Goal: Task Accomplishment & Management: Use online tool/utility

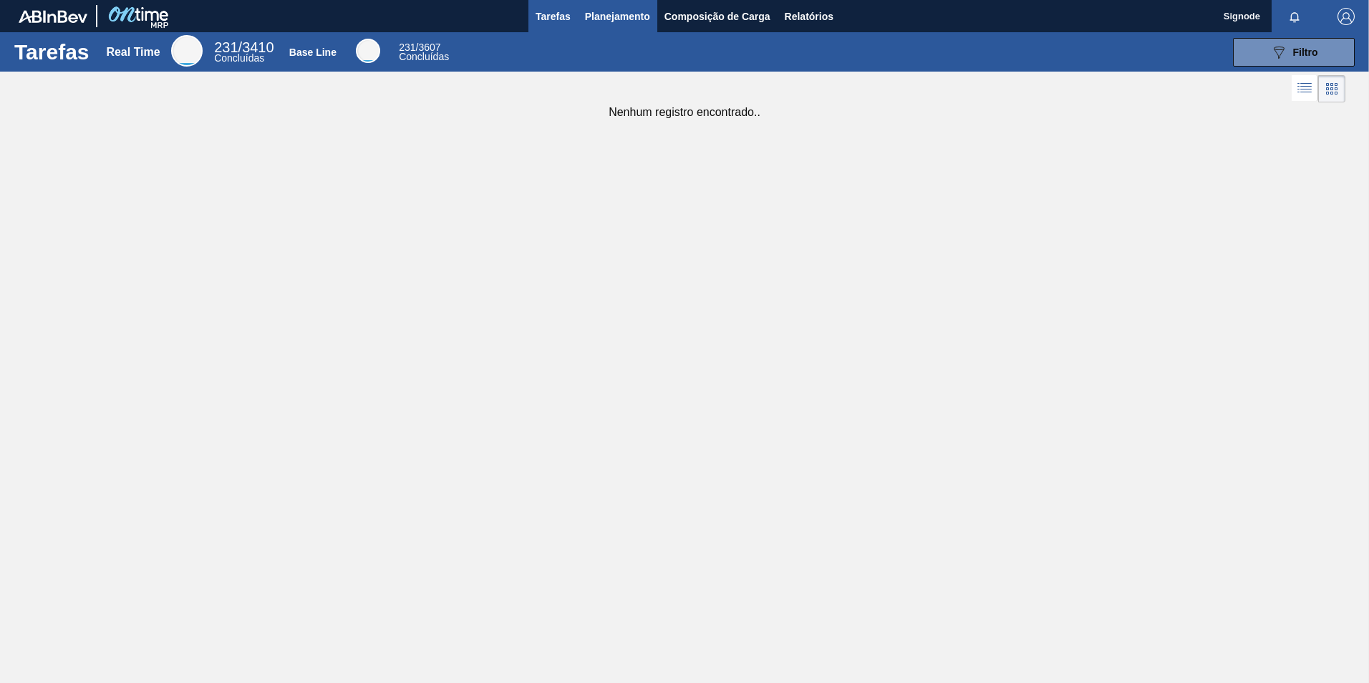
click at [629, 11] on span "Planejamento" at bounding box center [617, 16] width 65 height 17
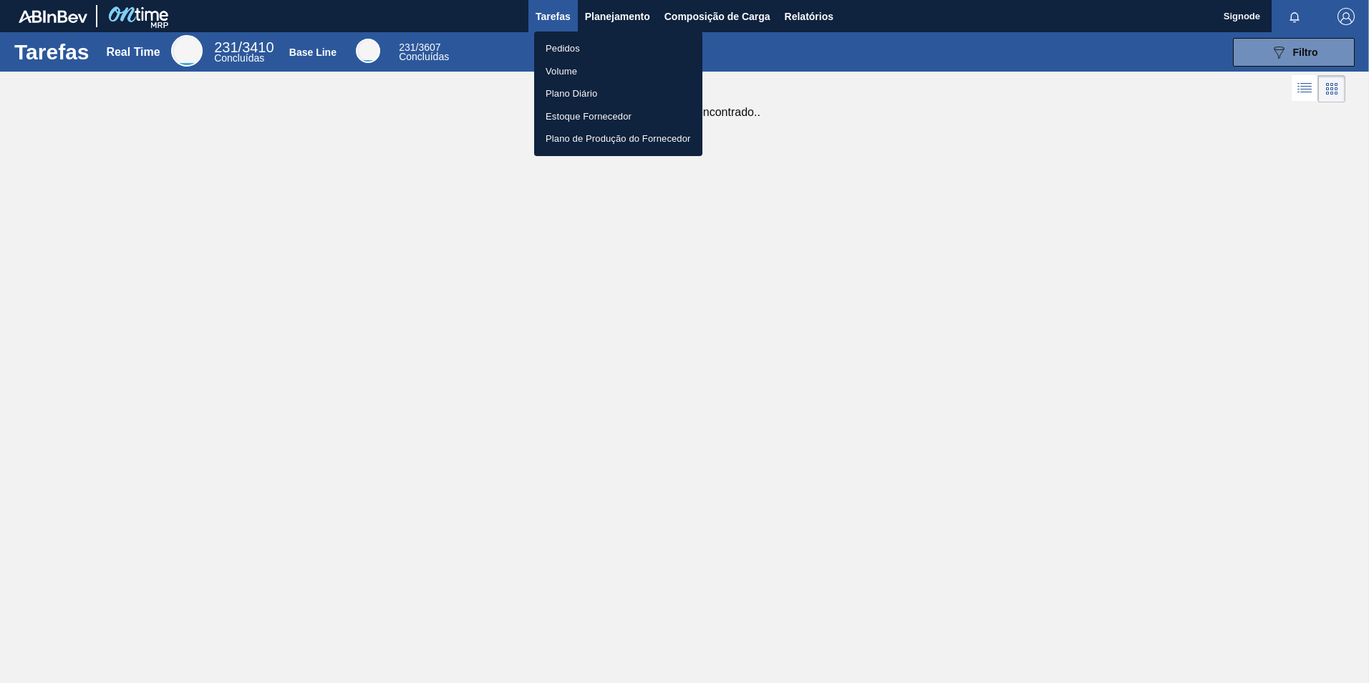
click at [576, 46] on li "Pedidos" at bounding box center [618, 48] width 168 height 23
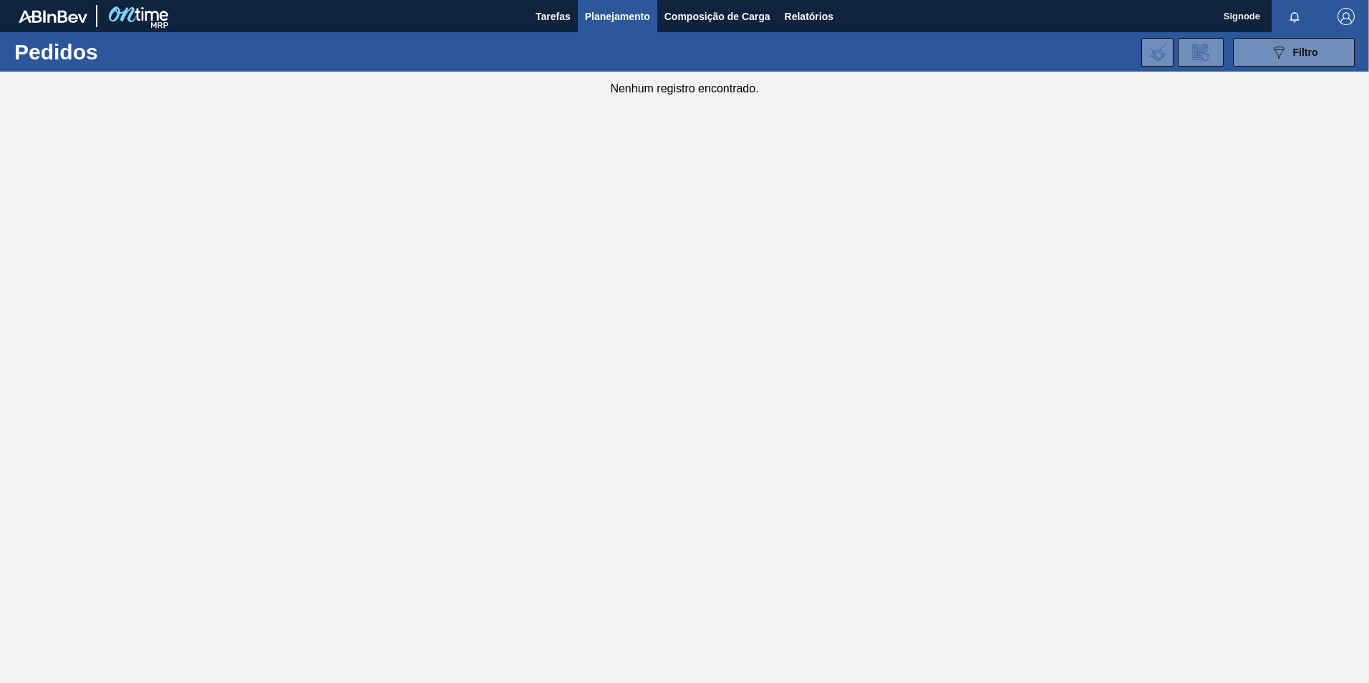
click at [689, 67] on div "089F7B8B-B2A5-4AFE-B5C0-19BA573D28AC Filtro Código Pedido Portal Códido PO SAP …" at bounding box center [794, 52] width 1133 height 43
